Goal: Task Accomplishment & Management: Manage account settings

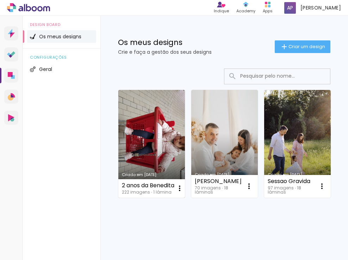
click at [157, 123] on link "Criado em [DATE]" at bounding box center [151, 144] width 66 height 108
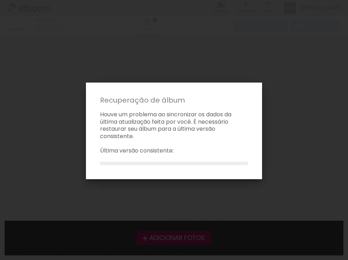
click at [154, 132] on p "Houve um problema ao sincronizar os dados da última atualização feita por você.…" at bounding box center [173, 125] width 165 height 29
drag, startPoint x: 143, startPoint y: 170, endPoint x: 146, endPoint y: 174, distance: 5.3
click at [144, 169] on paper-dialog "Recuperação de álbum Houve um problema ao sincronizar os dados da última atuali…" at bounding box center [174, 131] width 176 height 97
drag, startPoint x: 159, startPoint y: 179, endPoint x: 150, endPoint y: 164, distance: 17.3
click at [158, 178] on iron-overlay-backdrop at bounding box center [174, 130] width 348 height 260
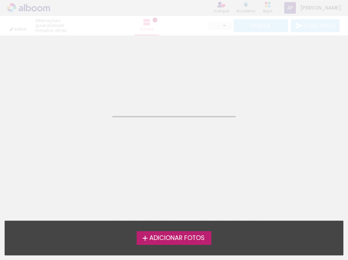
click at [150, 163] on neon-animated-pages "Confirmar Cancelar" at bounding box center [174, 148] width 348 height 225
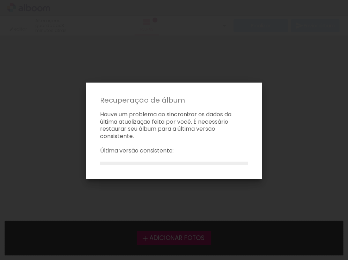
click at [161, 152] on p "Última versão consistente:" at bounding box center [173, 150] width 165 height 7
click at [177, 239] on iron-overlay-backdrop at bounding box center [174, 130] width 348 height 260
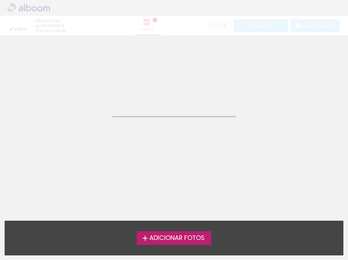
drag, startPoint x: 157, startPoint y: 38, endPoint x: 158, endPoint y: 49, distance: 11.3
click at [157, 38] on div "Confirmar Cancelar" at bounding box center [174, 44] width 348 height 17
click at [169, 235] on span "Adicionar Fotos" at bounding box center [176, 238] width 55 height 6
click at [0, 0] on input "file" at bounding box center [0, 0] width 0 height 0
click at [170, 237] on span "Adicionar Fotos" at bounding box center [176, 238] width 55 height 6
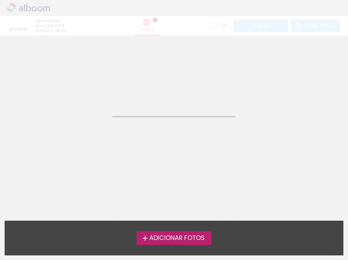
click at [0, 0] on input "file" at bounding box center [0, 0] width 0 height 0
click at [46, 28] on div "editar 4 minutos atrás. Folhas Finalizar Enviar álbum" at bounding box center [174, 18] width 348 height 36
drag, startPoint x: 63, startPoint y: 28, endPoint x: 119, endPoint y: 51, distance: 60.1
click at [63, 28] on div "editar 4 minutos atrás. Folhas Finalizar Enviar álbum" at bounding box center [174, 18] width 348 height 36
drag, startPoint x: 151, startPoint y: 67, endPoint x: 146, endPoint y: 27, distance: 40.8
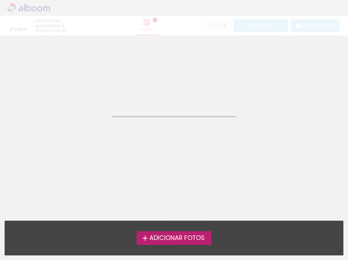
click at [151, 67] on neon-animatable "Confirmar Cancelar" at bounding box center [174, 71] width 348 height 71
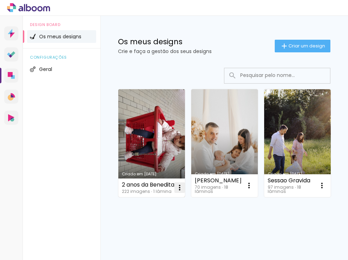
scroll to position [0, 0]
click at [180, 189] on iron-icon at bounding box center [179, 188] width 8 height 8
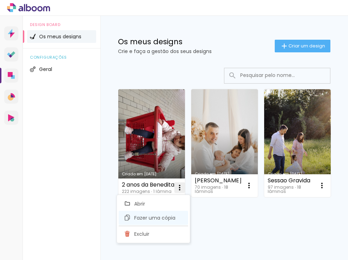
click at [158, 217] on span "Fazer uma cópia" at bounding box center [154, 218] width 41 height 5
type input "Cópia de 2 anos da Benedita"
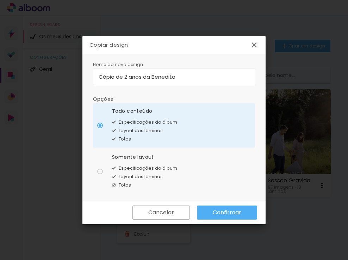
scroll to position [0, 0]
click at [0, 0] on slot "Confirmar" at bounding box center [0, 0] width 0 height 0
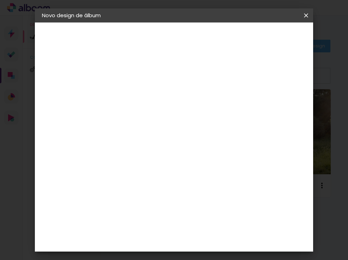
drag, startPoint x: 305, startPoint y: 15, endPoint x: 296, endPoint y: 19, distance: 10.3
click at [305, 15] on iron-icon at bounding box center [305, 15] width 8 height 7
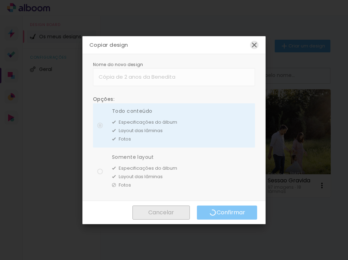
drag, startPoint x: 255, startPoint y: 43, endPoint x: 251, endPoint y: 44, distance: 3.6
click at [254, 43] on iron-icon at bounding box center [254, 45] width 8 height 8
click at [255, 46] on iron-icon at bounding box center [254, 45] width 8 height 8
click at [255, 45] on iron-icon at bounding box center [254, 45] width 8 height 8
click at [78, 28] on iron-overlay-backdrop at bounding box center [174, 130] width 348 height 260
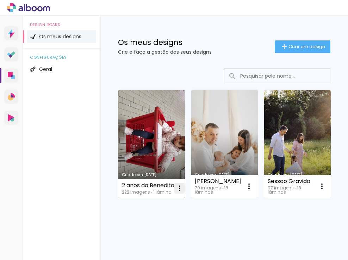
click at [180, 192] on iron-icon at bounding box center [179, 188] width 8 height 8
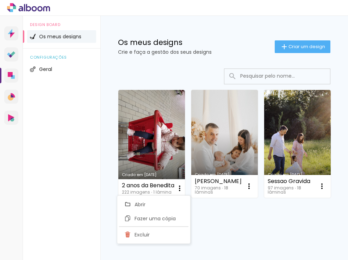
drag, startPoint x: 212, startPoint y: 219, endPoint x: 209, endPoint y: 215, distance: 4.8
click at [212, 219] on div "Criado em 29/07/25 2 anos da Benedita 222 imagens ∙ 1 lâmina Abrir Fazer uma có…" at bounding box center [223, 163] width 247 height 202
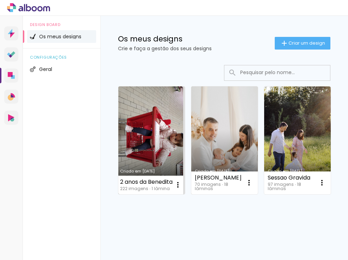
scroll to position [4, 0]
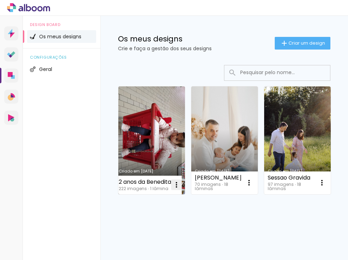
click at [173, 188] on paper-icon-button at bounding box center [176, 185] width 14 height 14
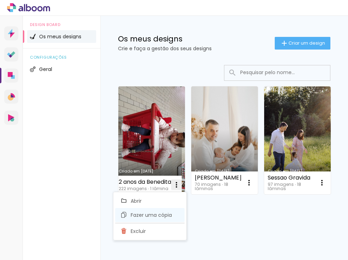
click at [147, 215] on span "Fazer uma cópia" at bounding box center [151, 215] width 41 height 5
type input "Cópia de 2 anos da Benedita"
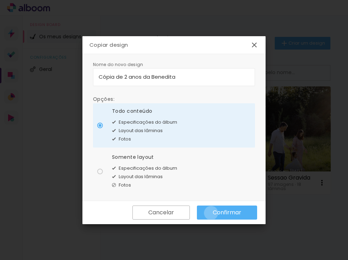
click at [211, 213] on paper-button "Confirmar" at bounding box center [227, 213] width 60 height 14
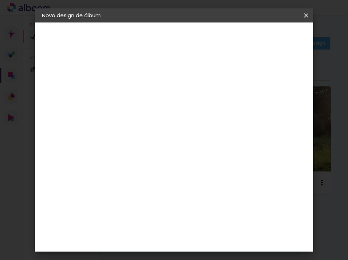
click at [84, 73] on div "2. Especificações" at bounding box center [80, 72] width 77 height 8
click at [65, 125] on div "3. Revisão" at bounding box center [80, 123] width 77 height 8
click at [307, 14] on iron-icon at bounding box center [305, 15] width 8 height 7
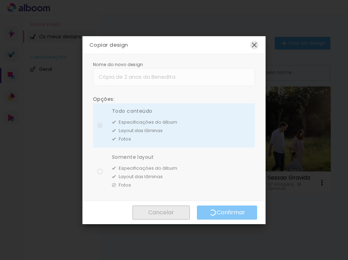
click at [252, 46] on iron-icon at bounding box center [254, 45] width 8 height 8
click at [256, 47] on iron-icon at bounding box center [254, 45] width 8 height 8
click at [172, 27] on iron-overlay-backdrop at bounding box center [174, 130] width 348 height 260
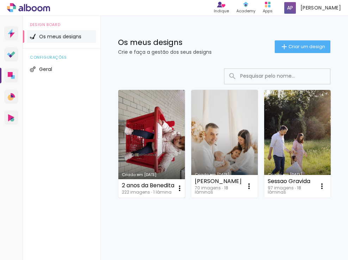
scroll to position [0, 0]
